Goal: Check status: Check status

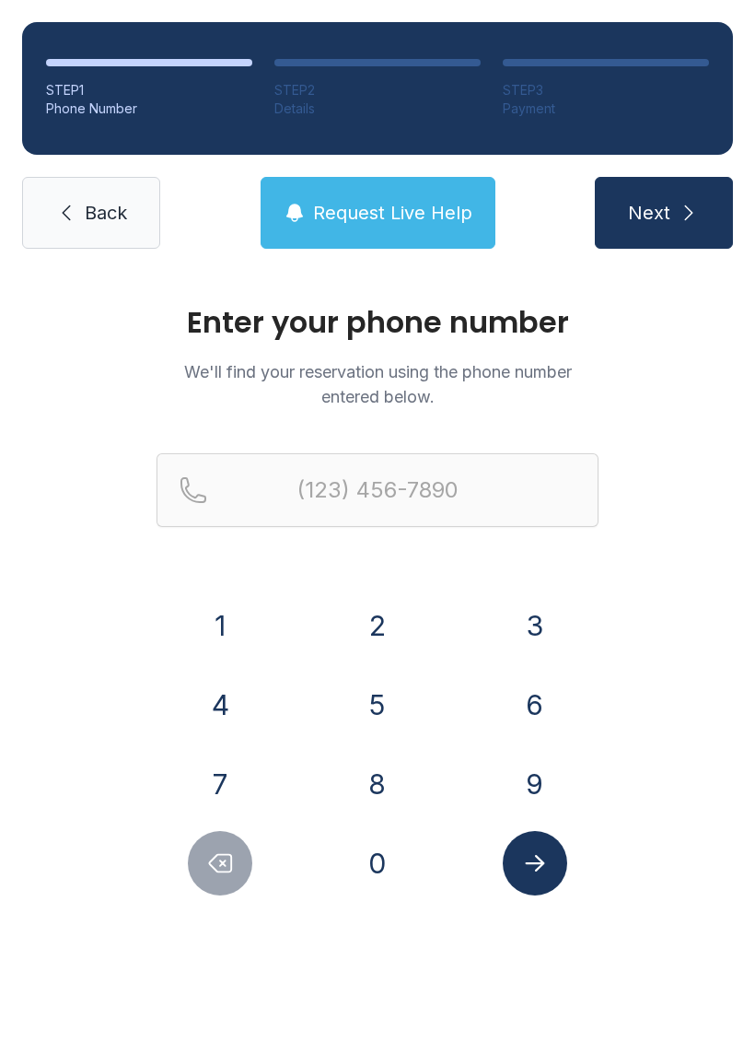
click at [531, 596] on button "3" at bounding box center [535, 625] width 64 height 64
click at [216, 636] on button "1" at bounding box center [220, 625] width 64 height 64
click at [366, 702] on button "5" at bounding box center [377, 705] width 64 height 64
click at [395, 783] on button "8" at bounding box center [377, 784] width 64 height 64
click at [394, 783] on button "8" at bounding box center [377, 784] width 64 height 64
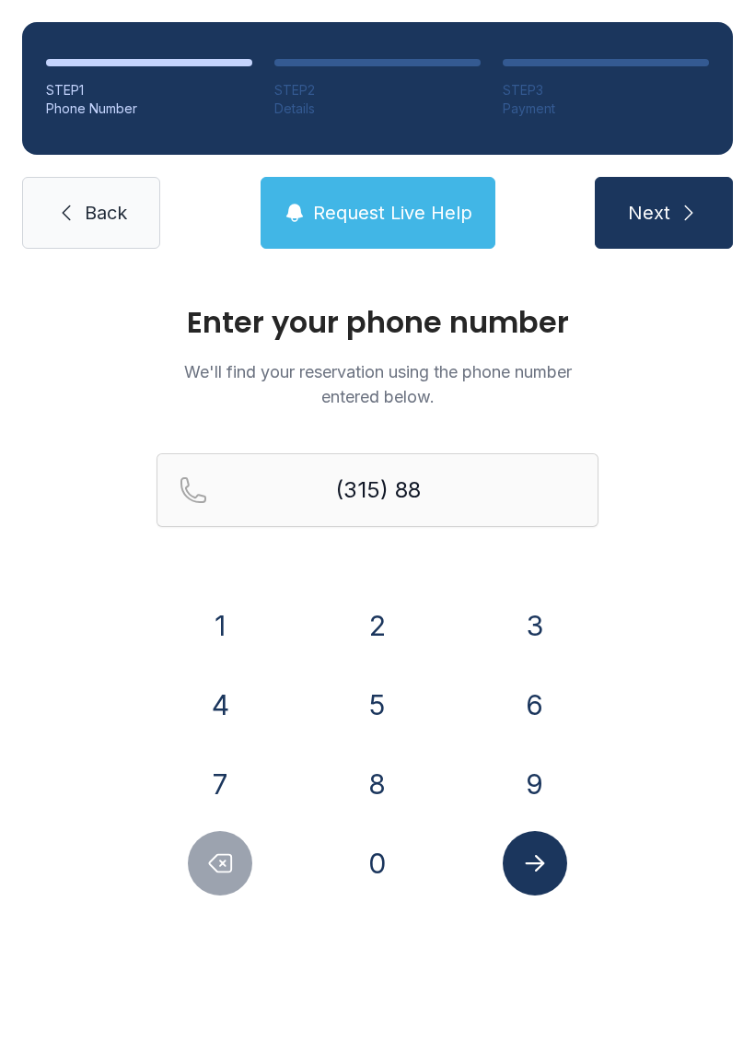
click at [248, 693] on button "4" at bounding box center [220, 705] width 64 height 64
click at [388, 852] on button "0" at bounding box center [377, 863] width 64 height 64
click at [379, 651] on button "2" at bounding box center [377, 625] width 64 height 64
click at [248, 609] on button "1" at bounding box center [220, 625] width 64 height 64
click at [527, 609] on button "3" at bounding box center [535, 625] width 64 height 64
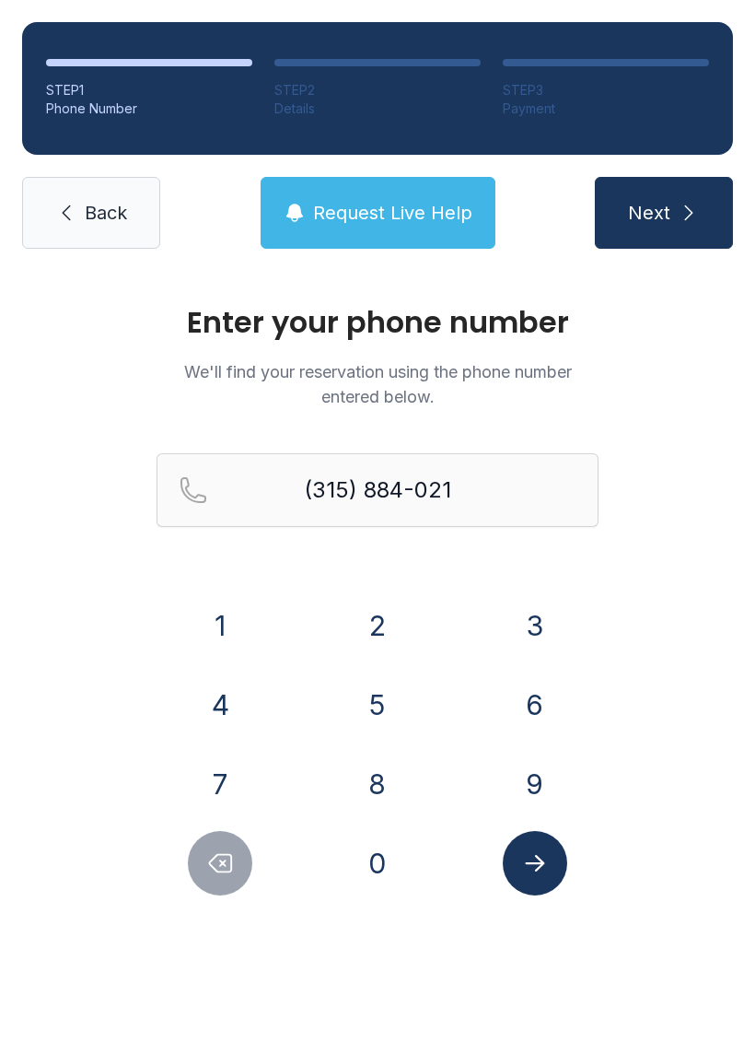
type input "[PHONE_NUMBER]"
click at [569, 839] on div at bounding box center [535, 863] width 128 height 64
click at [522, 857] on icon "Submit lookup form" at bounding box center [535, 863] width 28 height 28
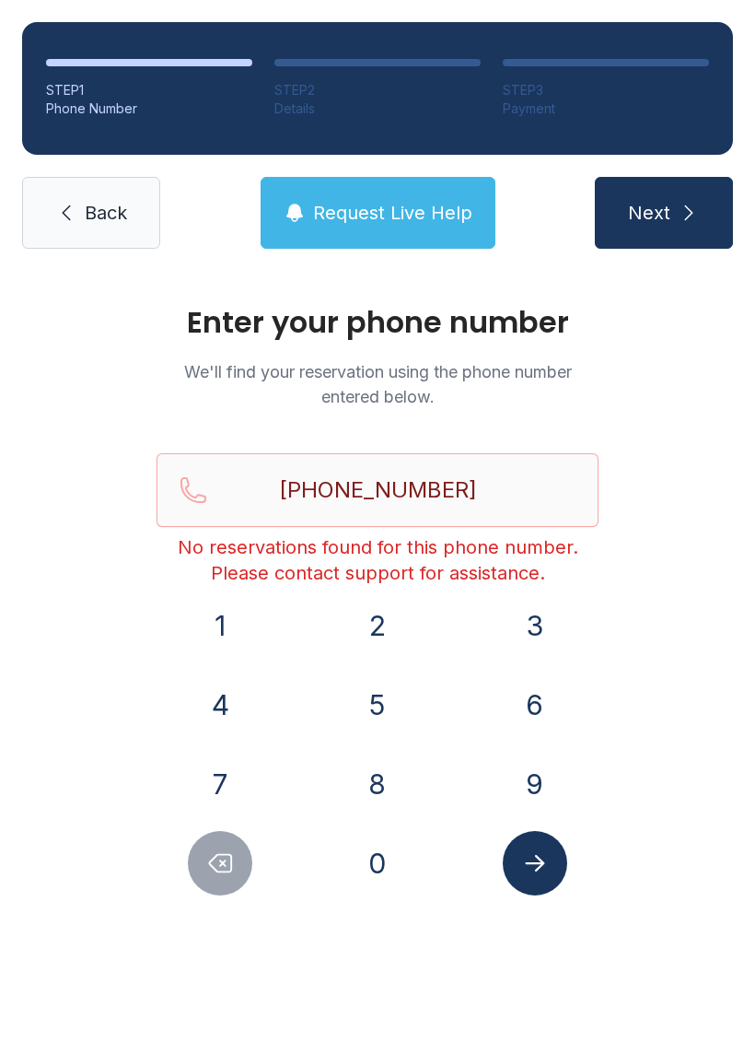
click at [556, 859] on button "Submit lookup form" at bounding box center [535, 863] width 64 height 64
click at [703, 205] on button "Next" at bounding box center [664, 213] width 138 height 72
click at [94, 224] on span "Back" at bounding box center [106, 213] width 42 height 26
